Goal: Find specific page/section: Find specific page/section

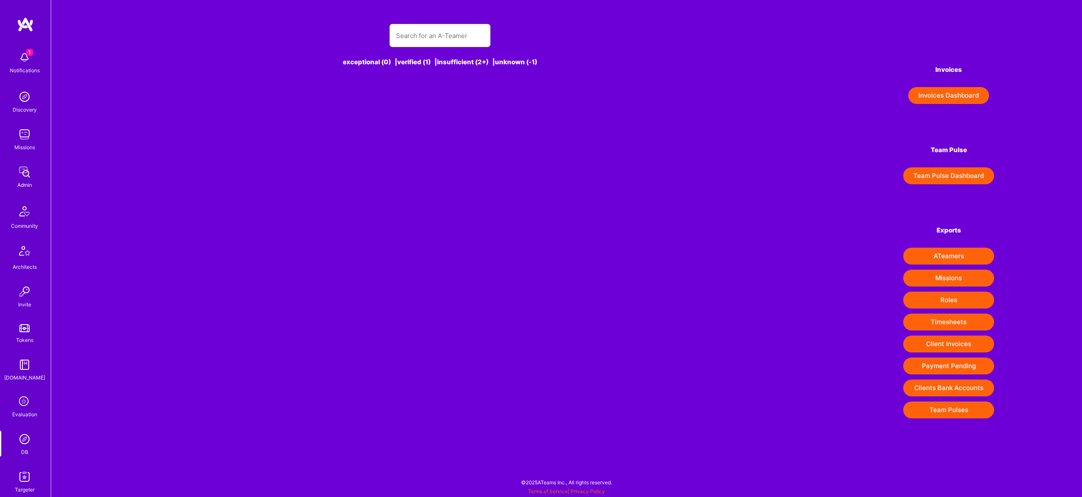
click at [454, 40] on input "text" at bounding box center [440, 36] width 88 height 22
type input "t"
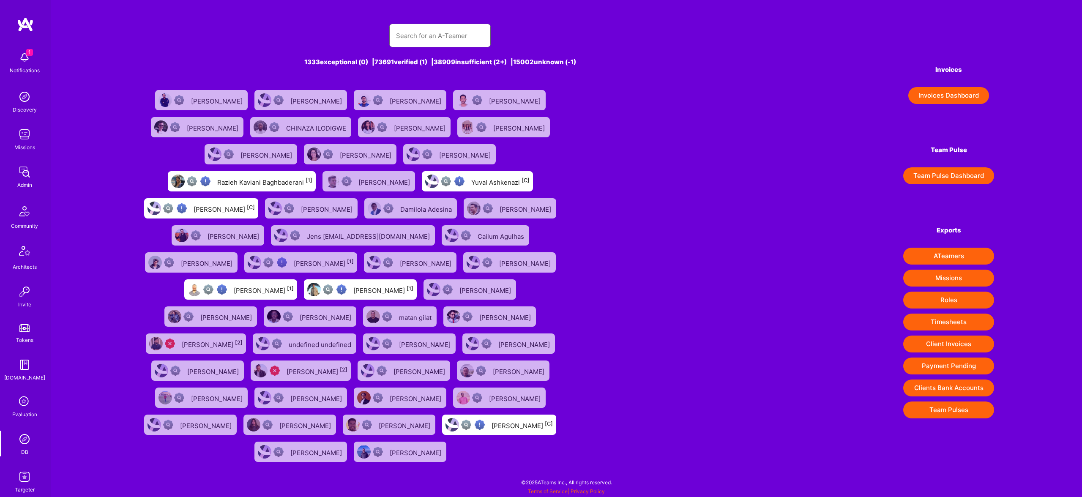
type input "l"
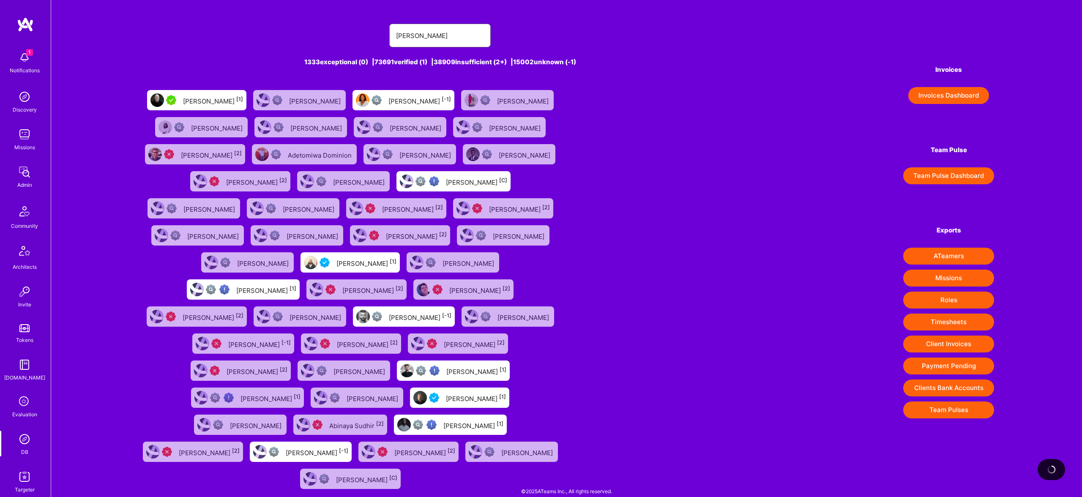
type input "[PERSON_NAME]"
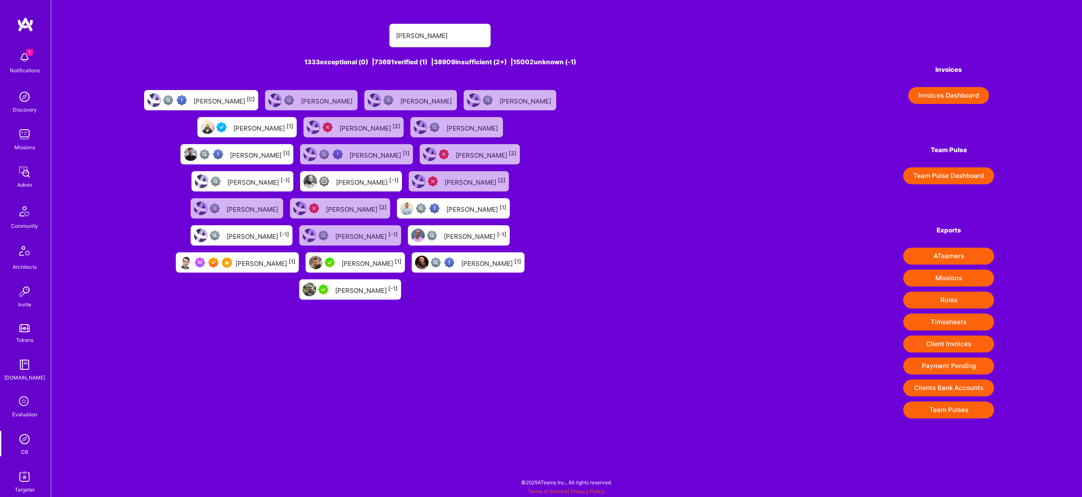
click at [296, 257] on div "[PERSON_NAME] [1]" at bounding box center [266, 262] width 60 height 11
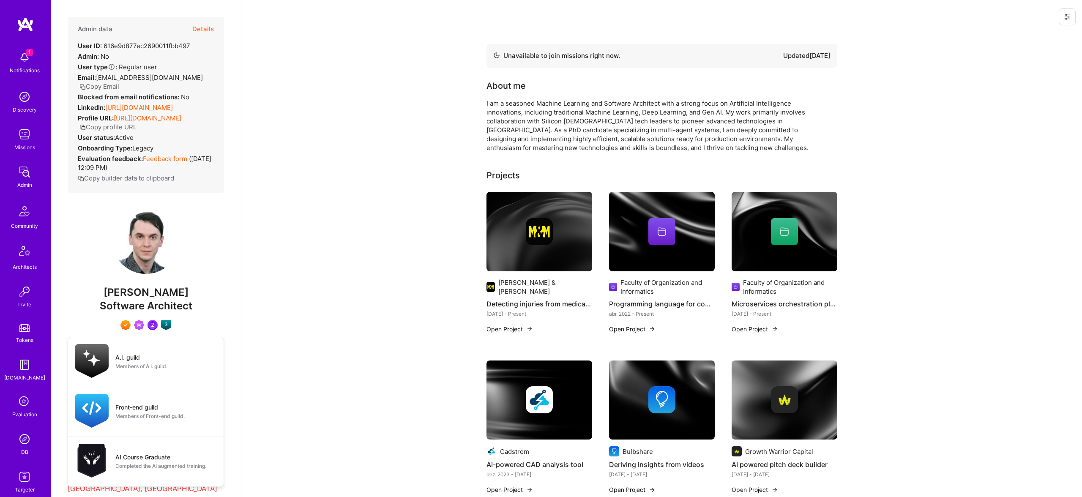
click at [168, 330] on img at bounding box center [166, 325] width 10 height 10
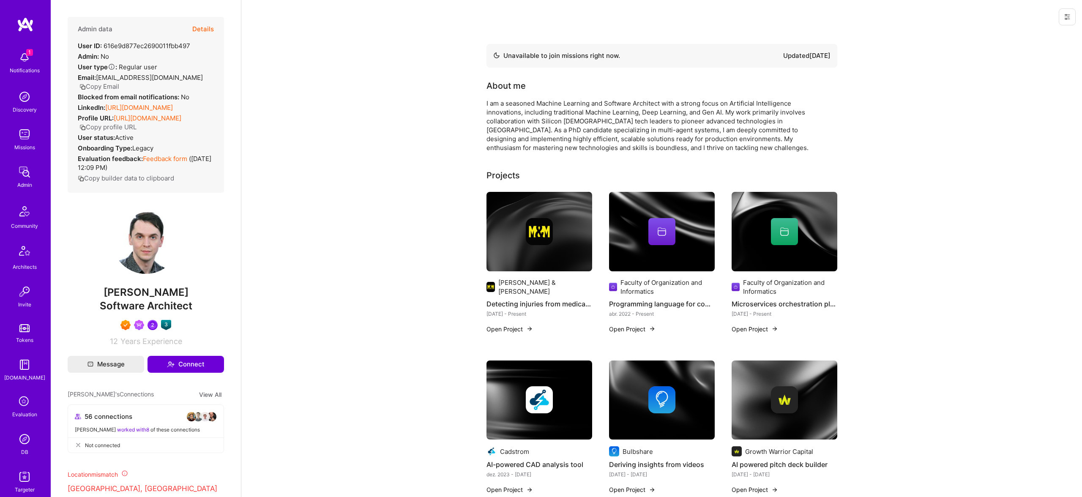
click at [30, 442] on img at bounding box center [24, 439] width 17 height 17
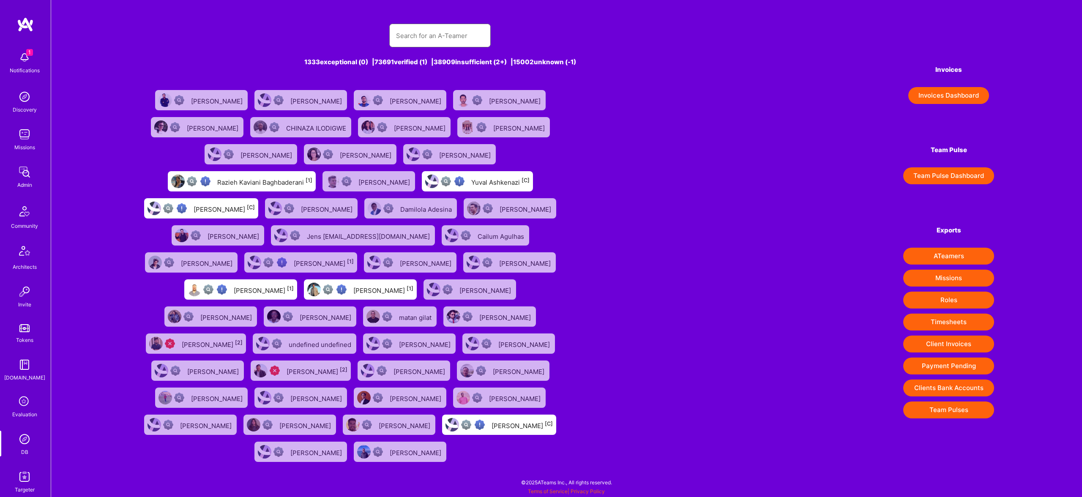
click at [466, 39] on input "text" at bounding box center [440, 36] width 88 height 22
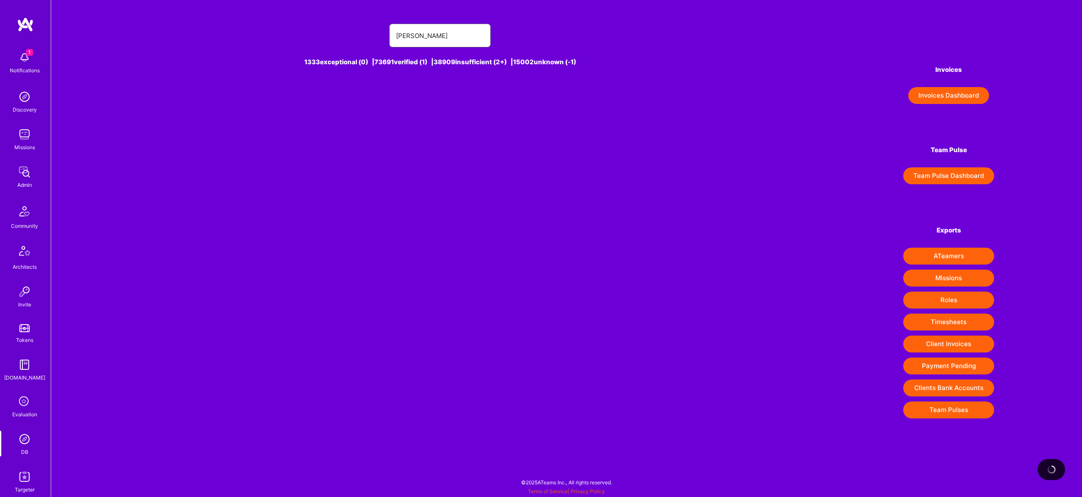
type input "[PERSON_NAME]"
click at [366, 99] on div "[PERSON_NAME] [0]" at bounding box center [378, 100] width 61 height 11
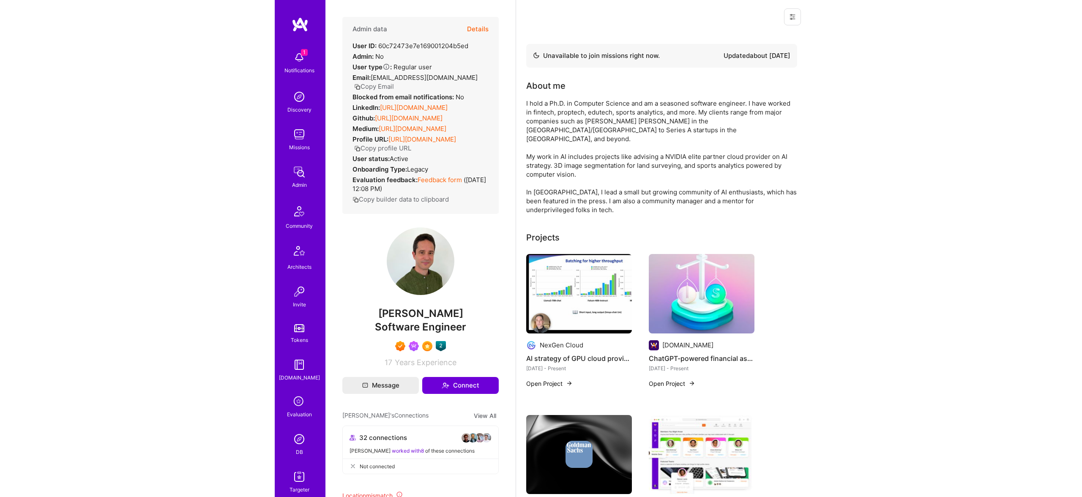
scroll to position [519, 0]
